Goal: Navigation & Orientation: Find specific page/section

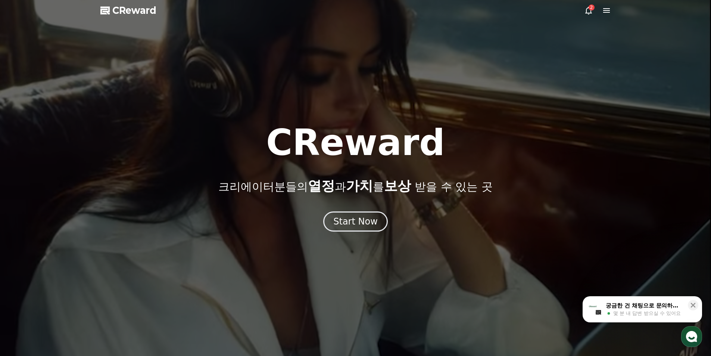
click at [602, 7] on icon at bounding box center [606, 10] width 9 height 9
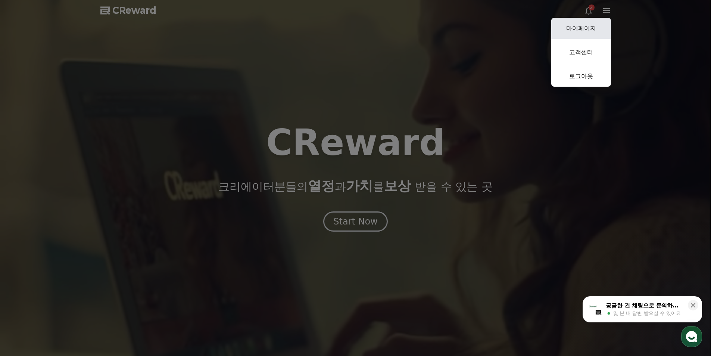
click at [589, 25] on link "마이페이지" at bounding box center [581, 28] width 60 height 21
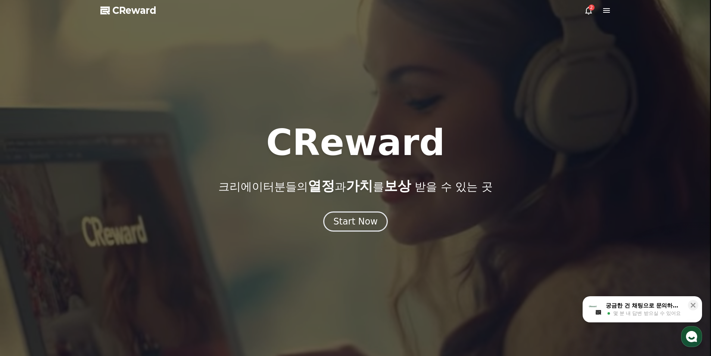
select select "**********"
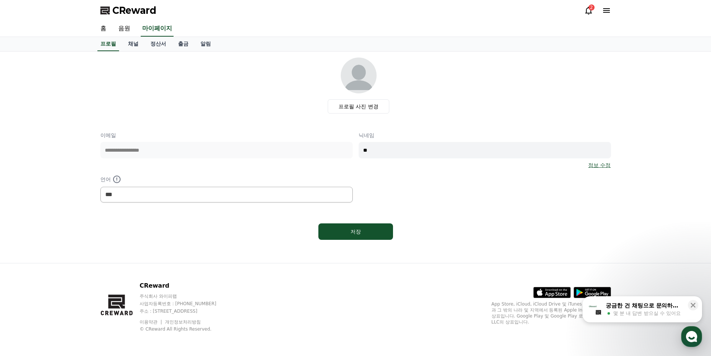
click at [584, 11] on icon at bounding box center [588, 10] width 9 height 9
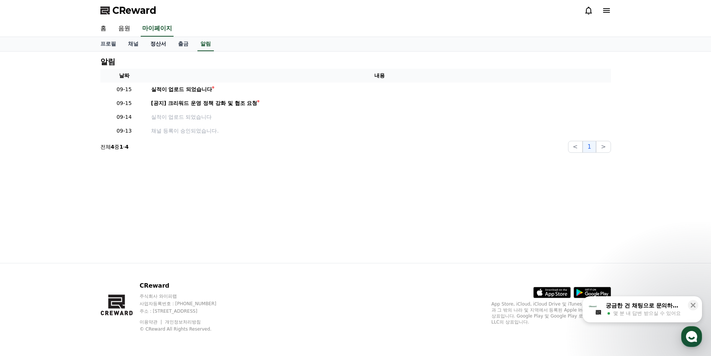
click at [151, 48] on link "정산서" at bounding box center [158, 44] width 28 height 14
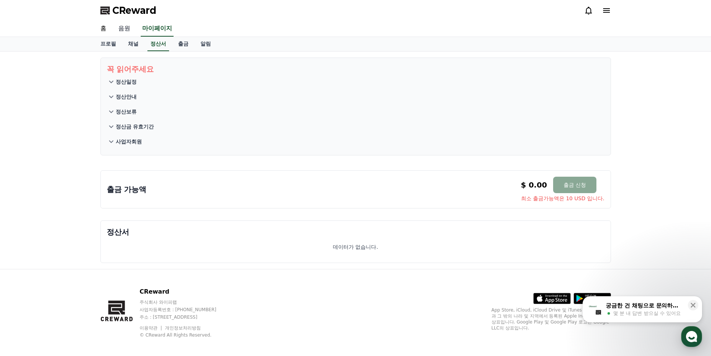
click at [128, 26] on link "음원" at bounding box center [124, 29] width 24 height 16
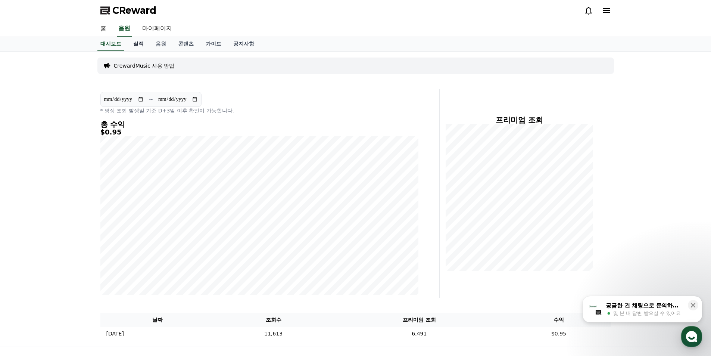
click at [140, 42] on link "실적" at bounding box center [138, 44] width 22 height 14
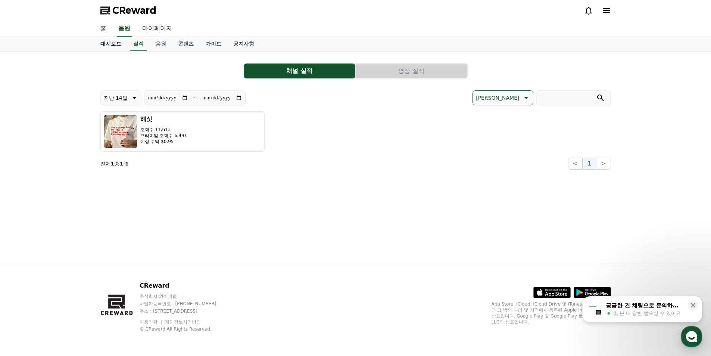
click at [116, 45] on link "대시보드" at bounding box center [110, 44] width 33 height 14
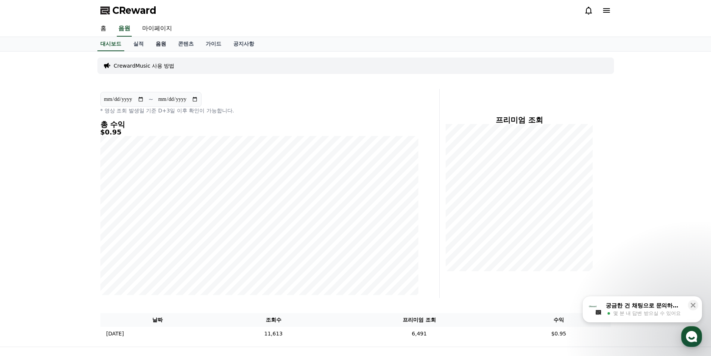
click at [161, 46] on link "음원" at bounding box center [161, 44] width 22 height 14
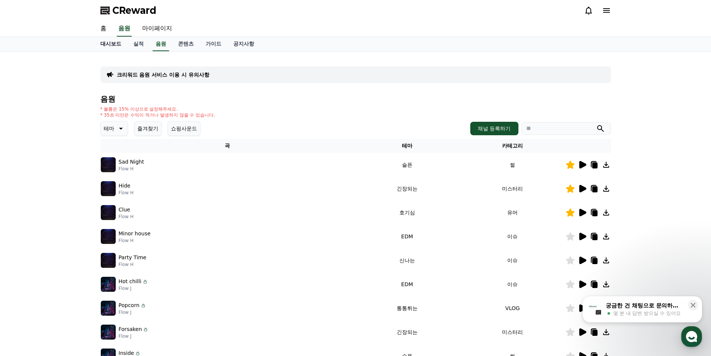
click at [116, 44] on link "대시보드" at bounding box center [110, 44] width 33 height 14
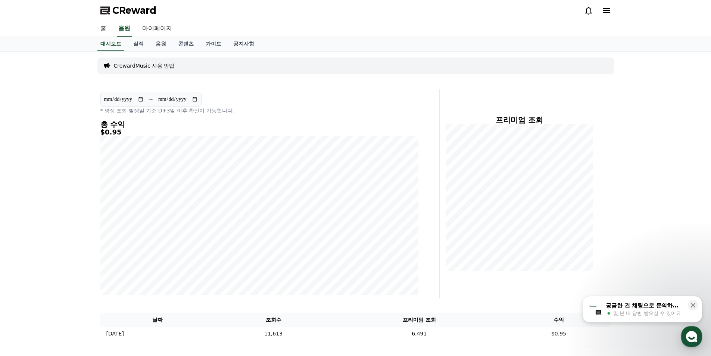
click at [156, 43] on link "음원" at bounding box center [161, 44] width 22 height 14
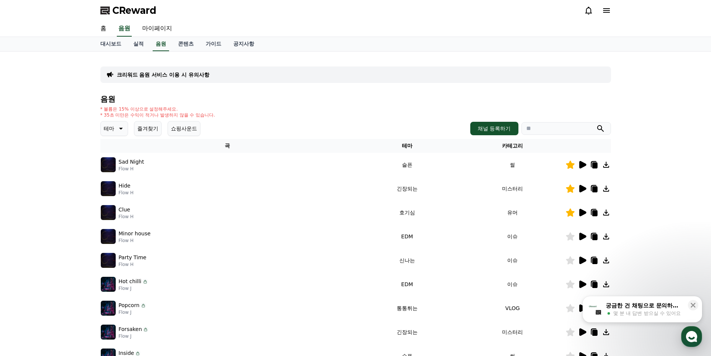
click at [122, 128] on icon at bounding box center [121, 129] width 4 height 2
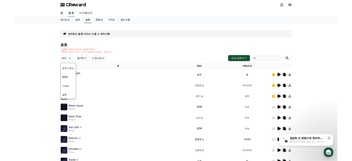
scroll to position [224, 0]
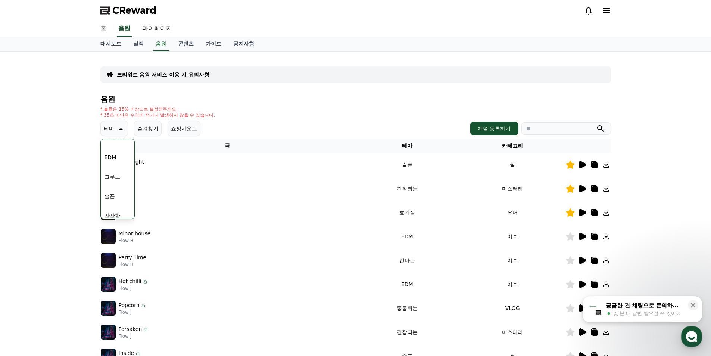
click at [585, 165] on icon at bounding box center [582, 164] width 7 height 7
